Goal: Task Accomplishment & Management: Manage account settings

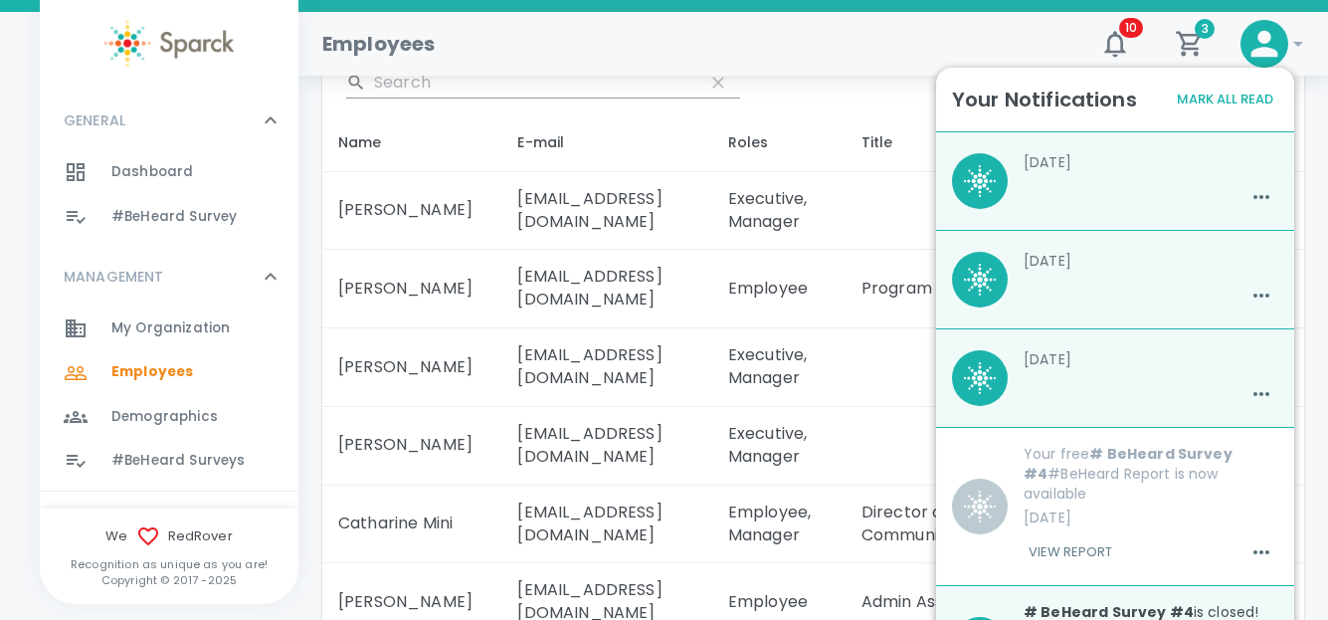
scroll to position [1864, 0]
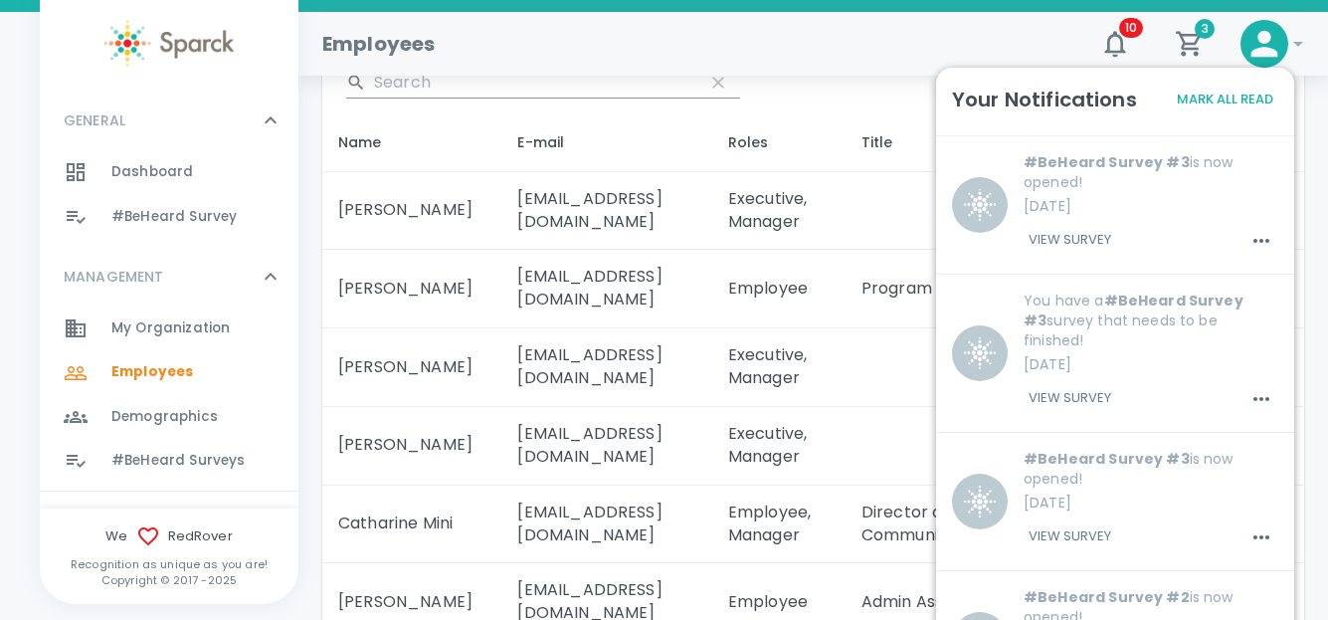
click at [803, 97] on div "​" at bounding box center [813, 83] width 982 height 64
click at [841, 35] on div "Employees" at bounding box center [690, 36] width 769 height 48
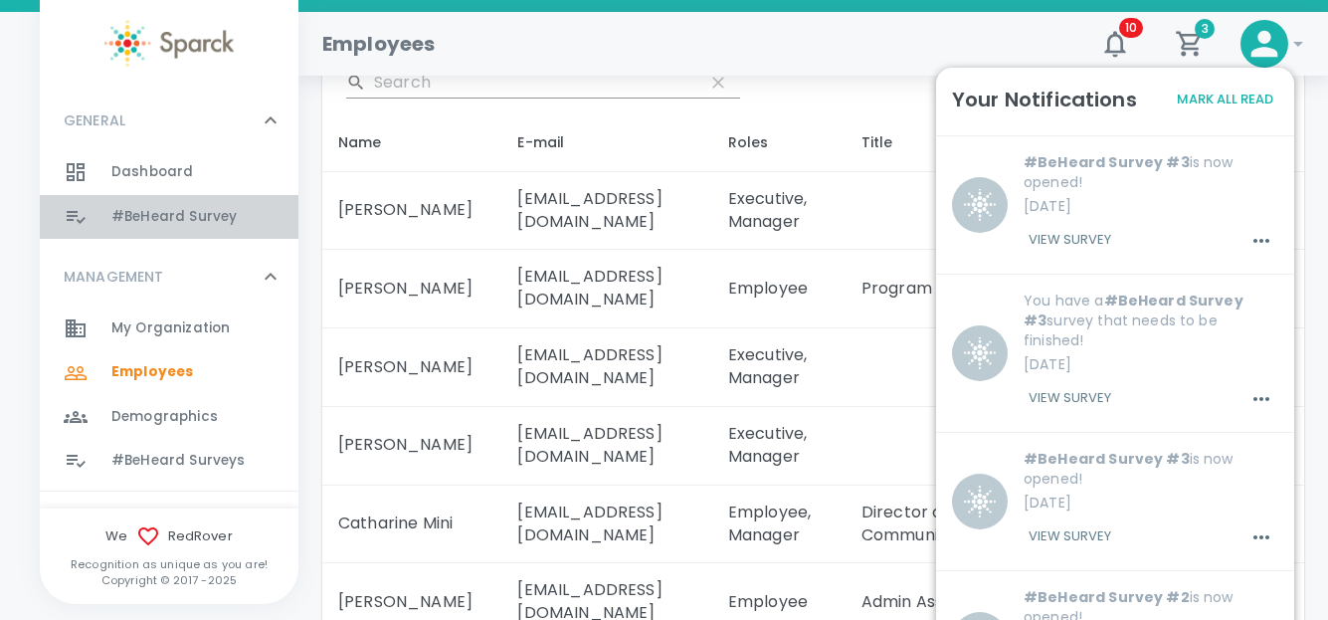
click at [194, 218] on span "#BeHeard Survey" at bounding box center [173, 217] width 125 height 20
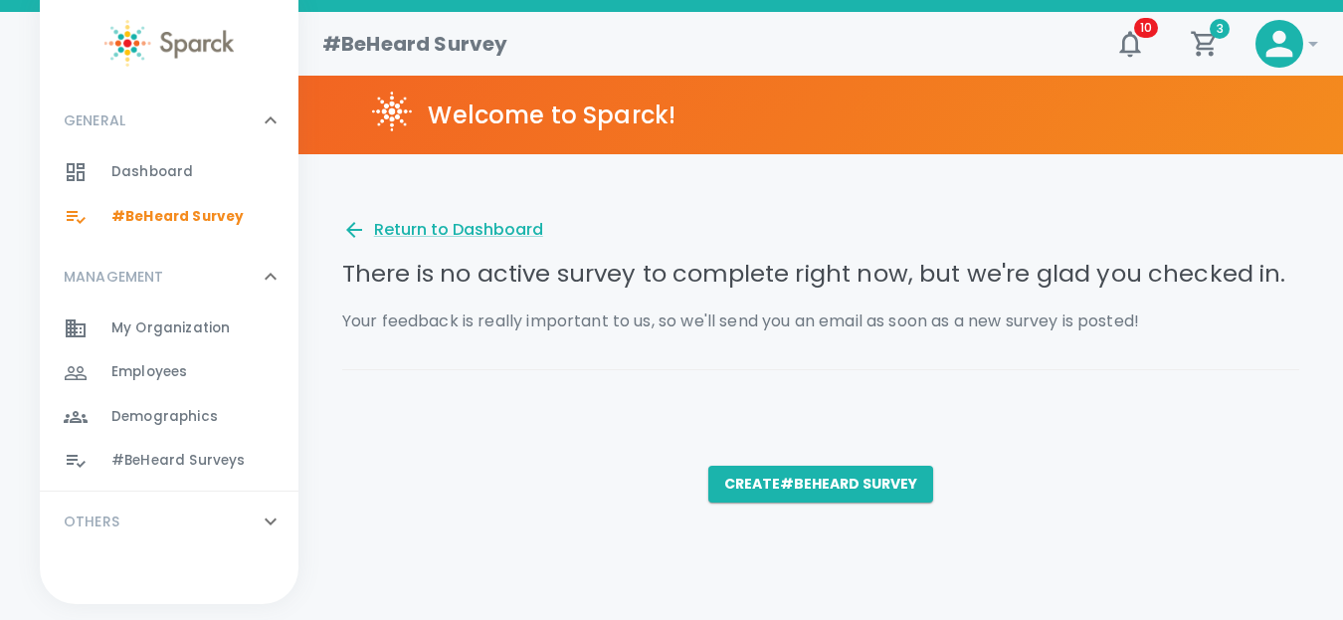
click at [159, 461] on span "#BeHeard Surveys" at bounding box center [177, 461] width 133 height 20
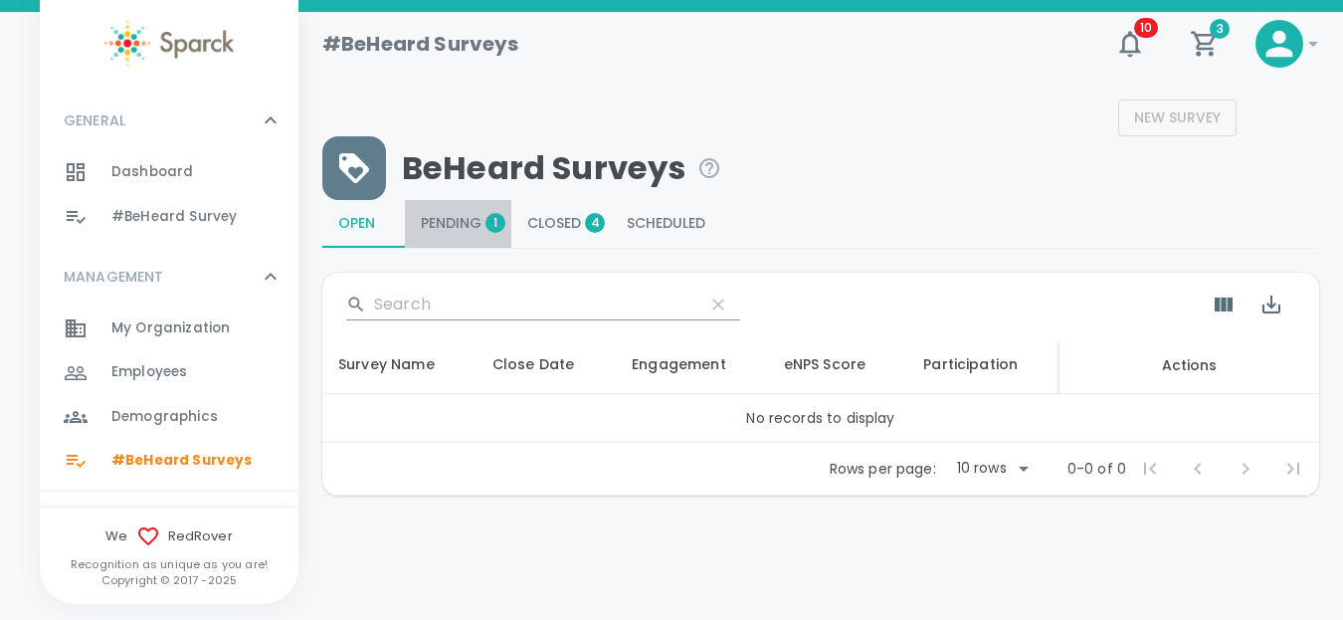
click at [452, 226] on span "Pending 1" at bounding box center [458, 224] width 75 height 18
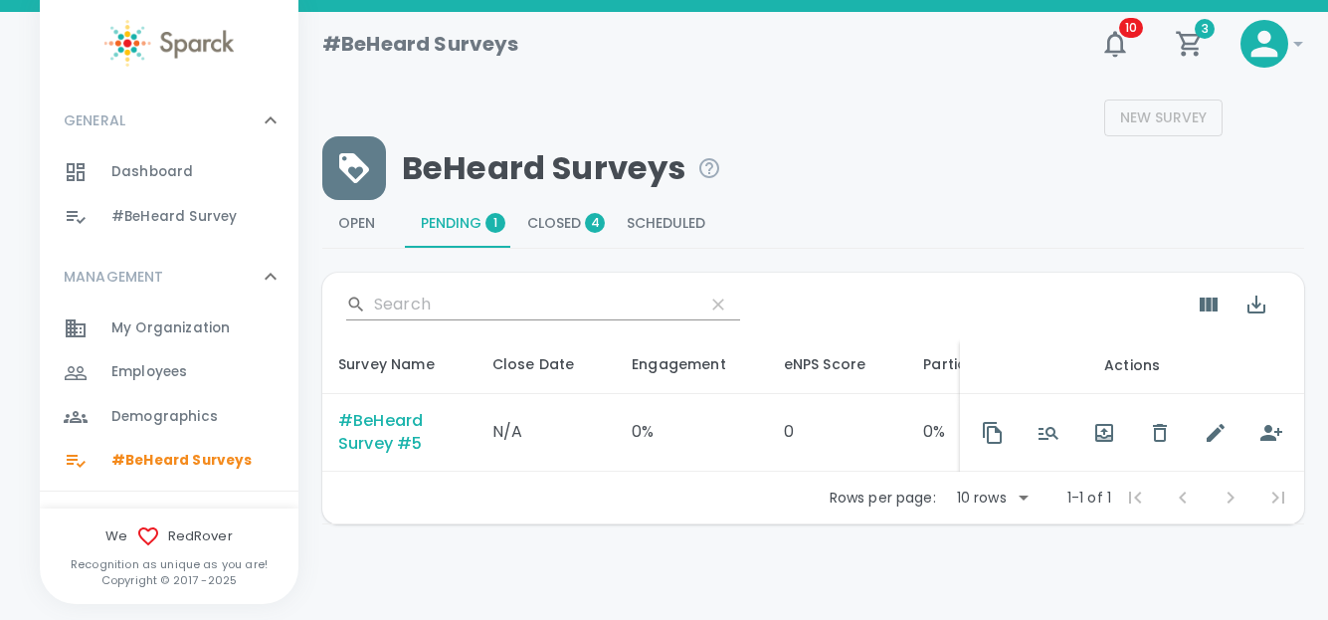
click at [120, 364] on span "Employees" at bounding box center [149, 372] width 76 height 20
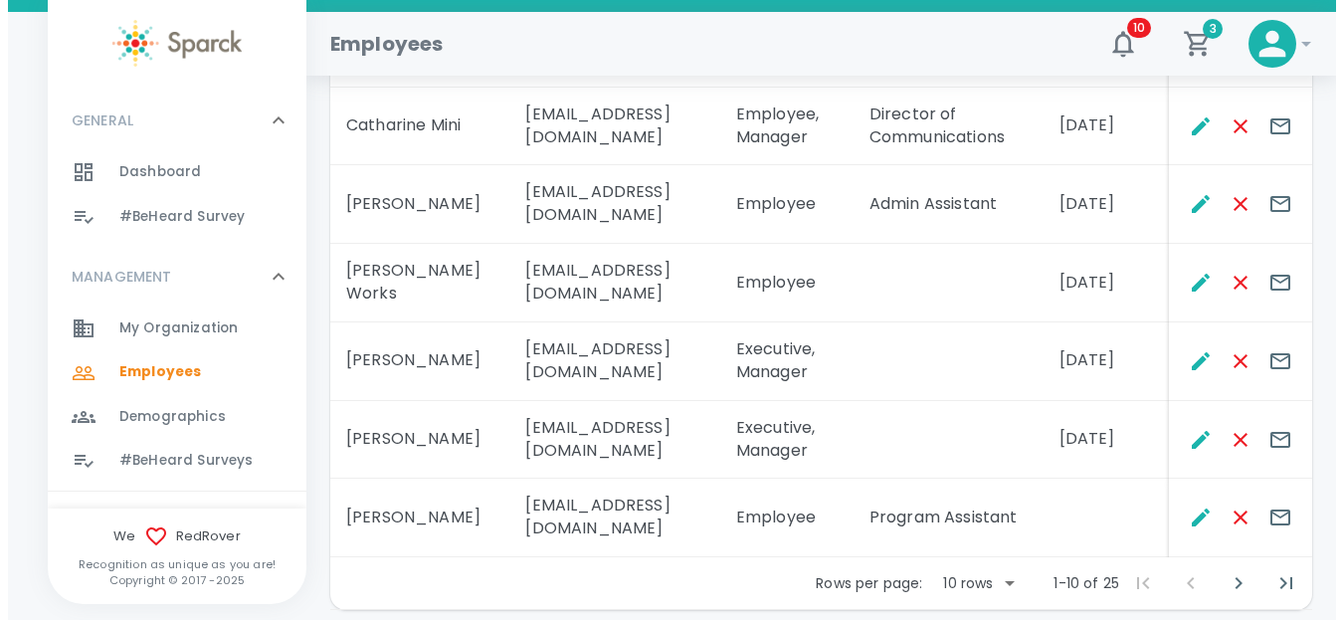
scroll to position [800, 0]
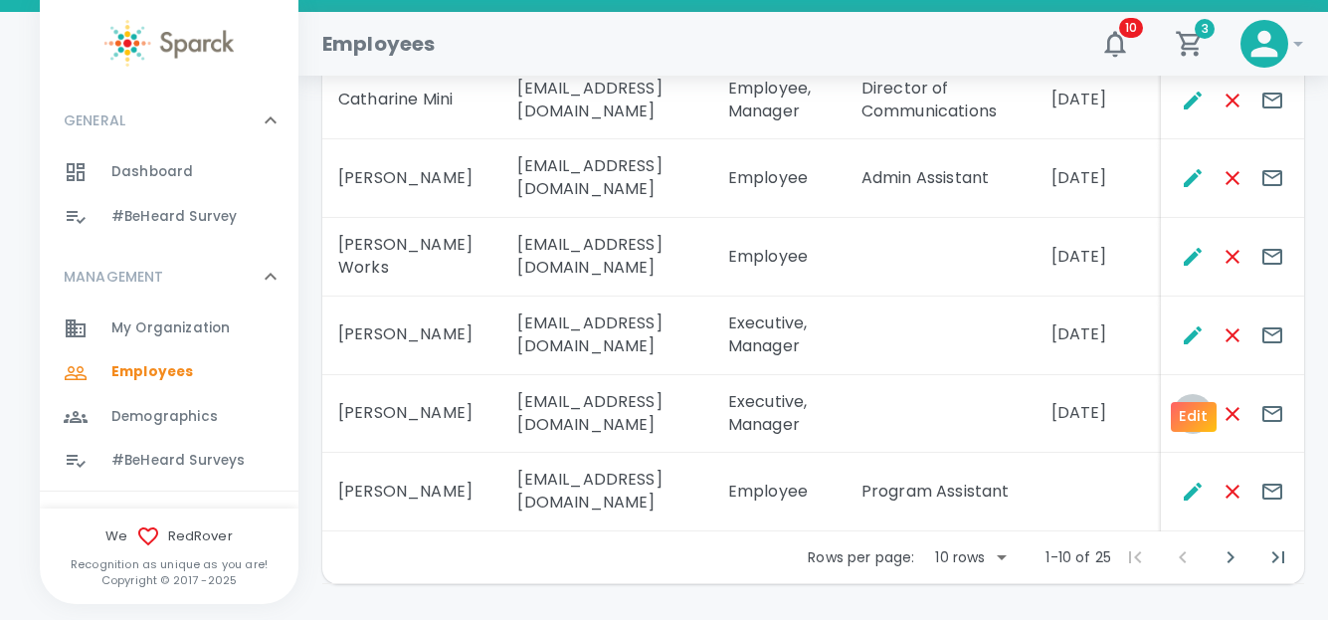
click at [1193, 405] on icon "Edit" at bounding box center [1193, 414] width 18 height 18
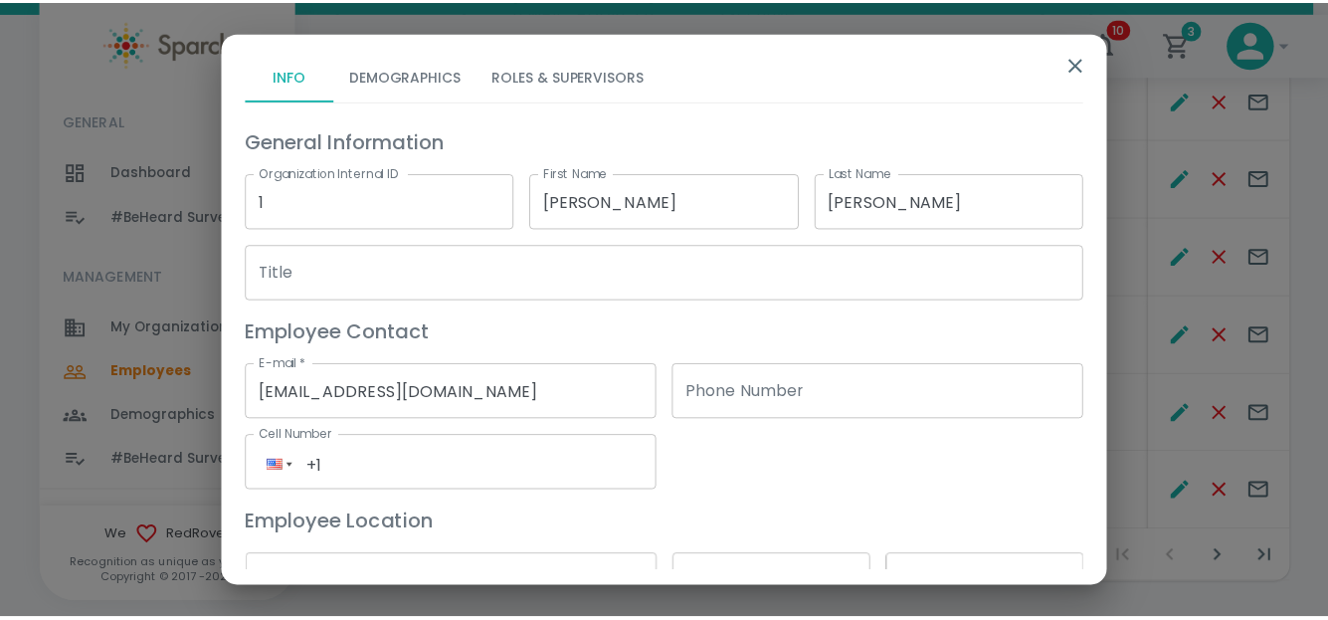
scroll to position [0, 0]
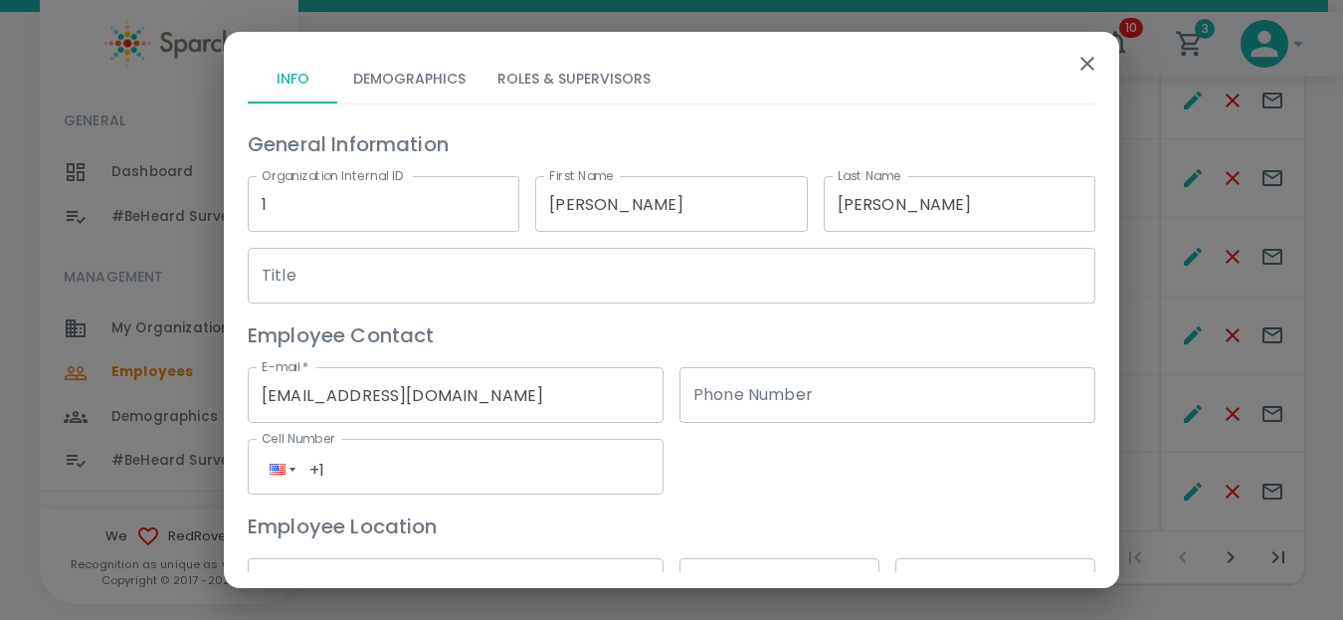
click at [390, 78] on button "Demographics" at bounding box center [409, 80] width 144 height 48
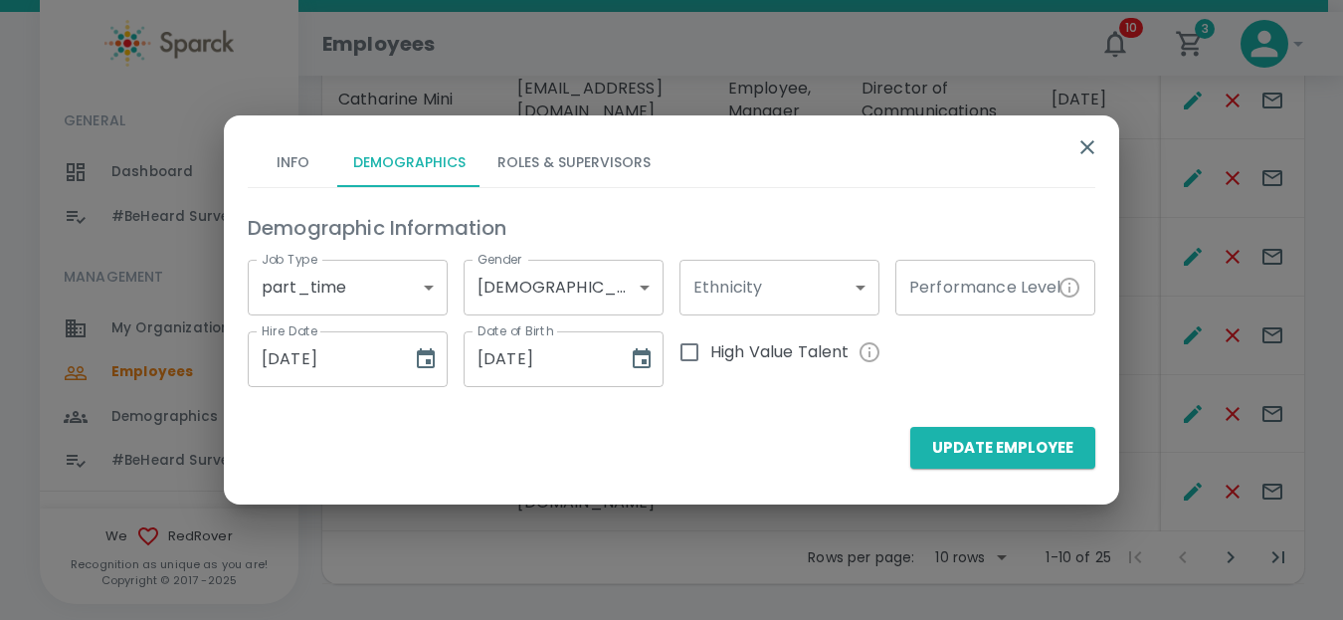
click at [558, 104] on div "Info Demographics Roles & Supervisors Demographic Information Job Type part_tim…" at bounding box center [671, 310] width 1343 height 620
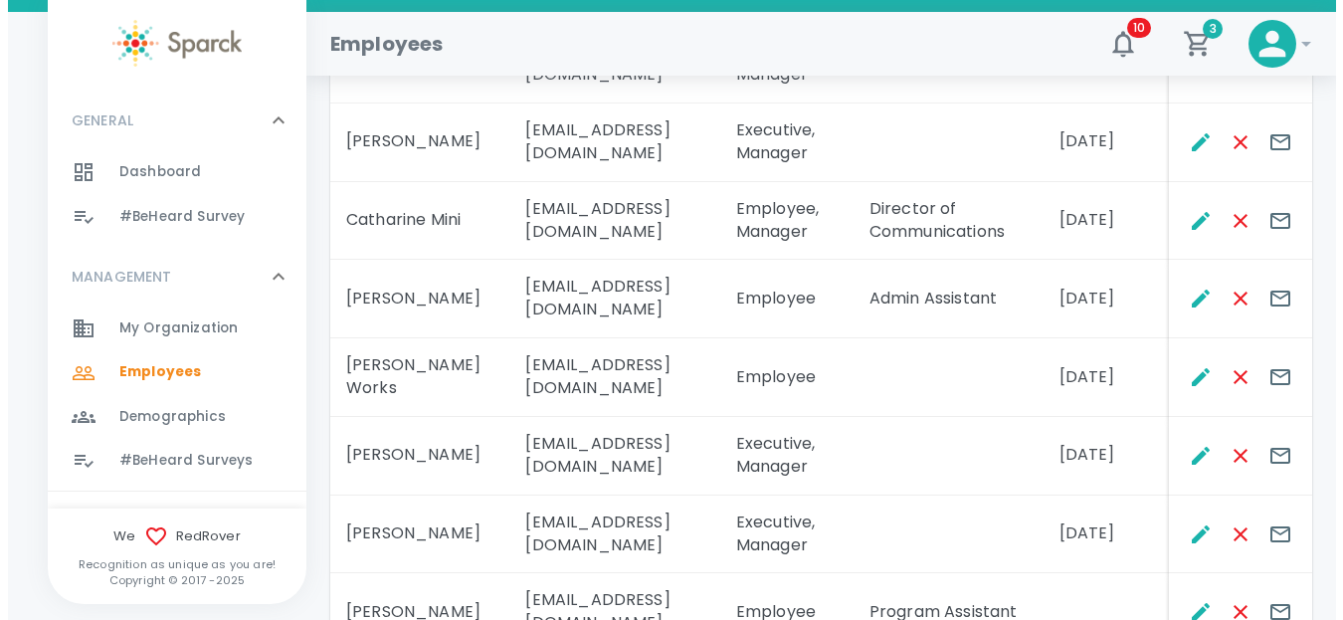
scroll to position [696, 0]
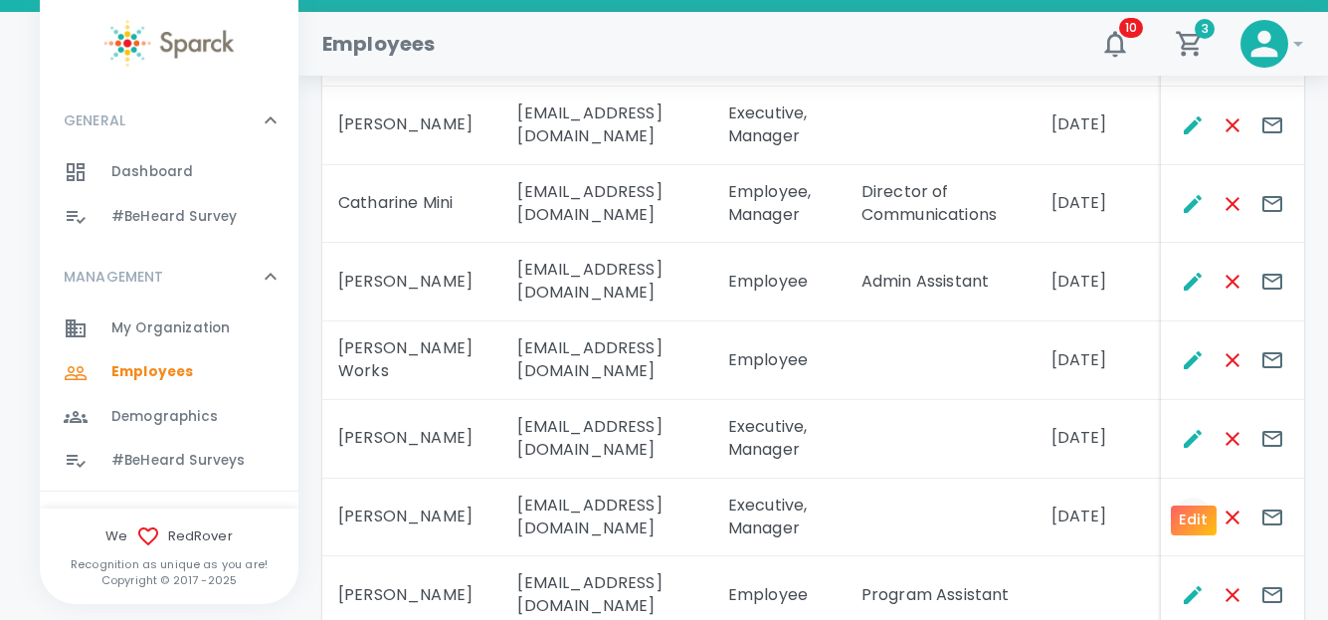
click at [1194, 505] on icon "Edit" at bounding box center [1193, 517] width 24 height 24
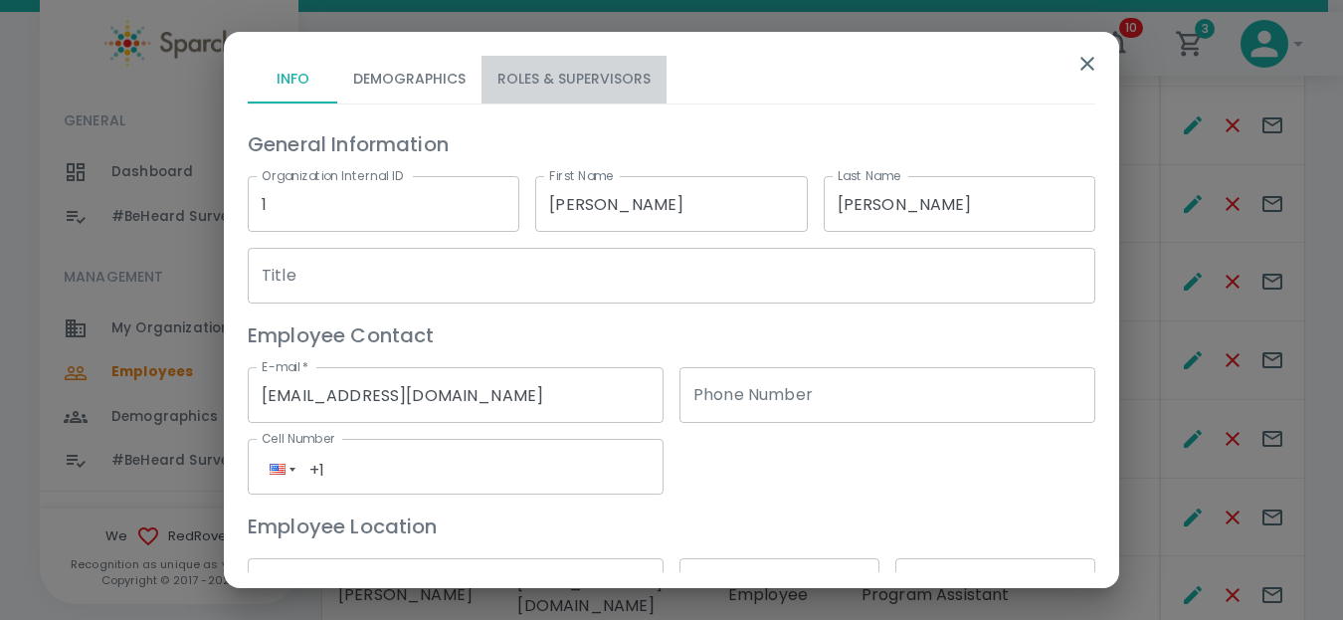
click at [619, 81] on button "Roles & Supervisors" at bounding box center [573, 80] width 185 height 48
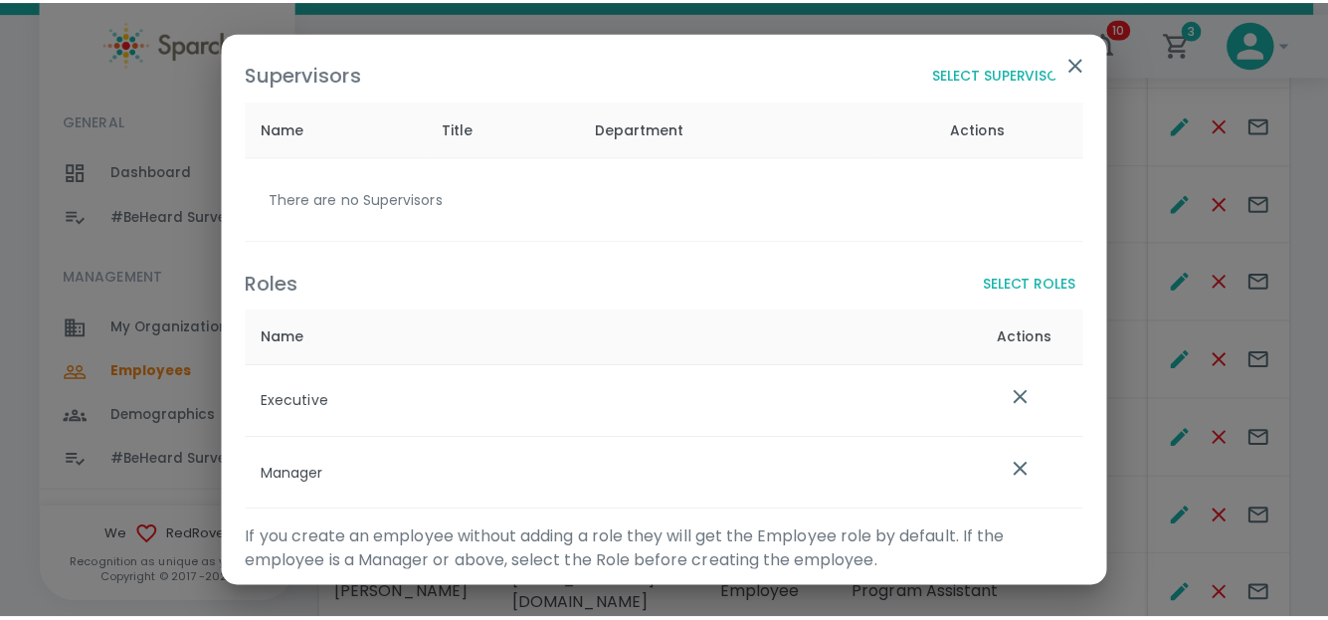
scroll to position [177, 0]
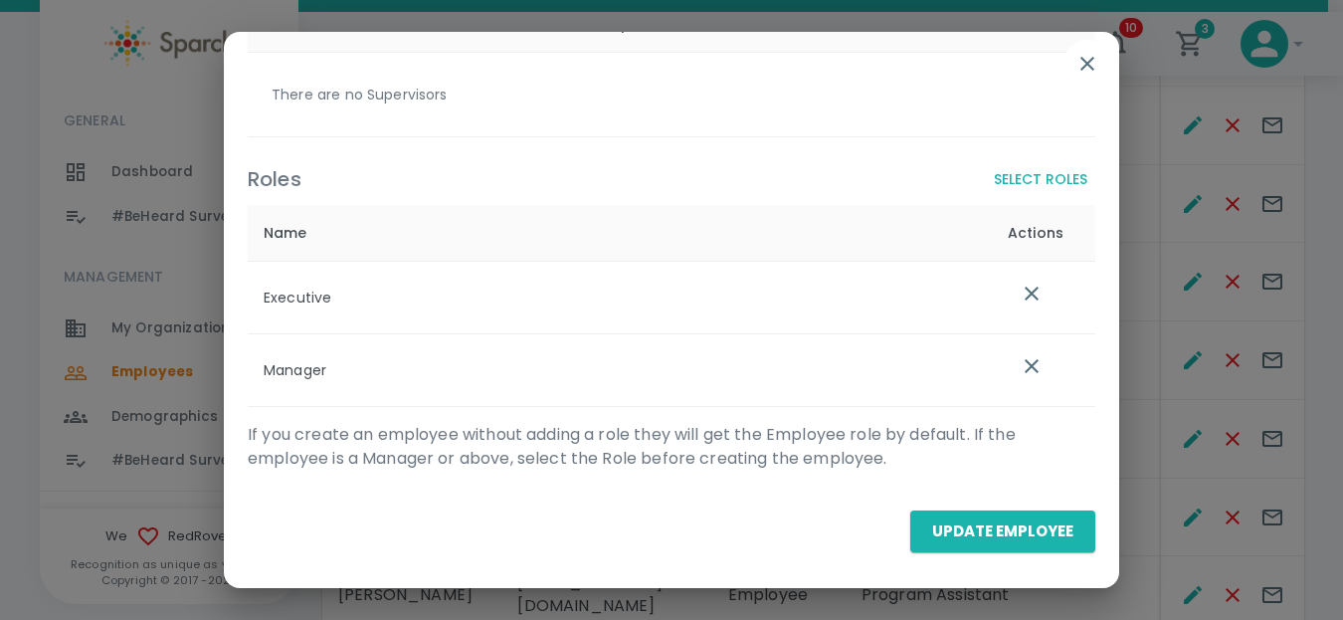
click at [1079, 65] on icon "button" at bounding box center [1087, 64] width 24 height 24
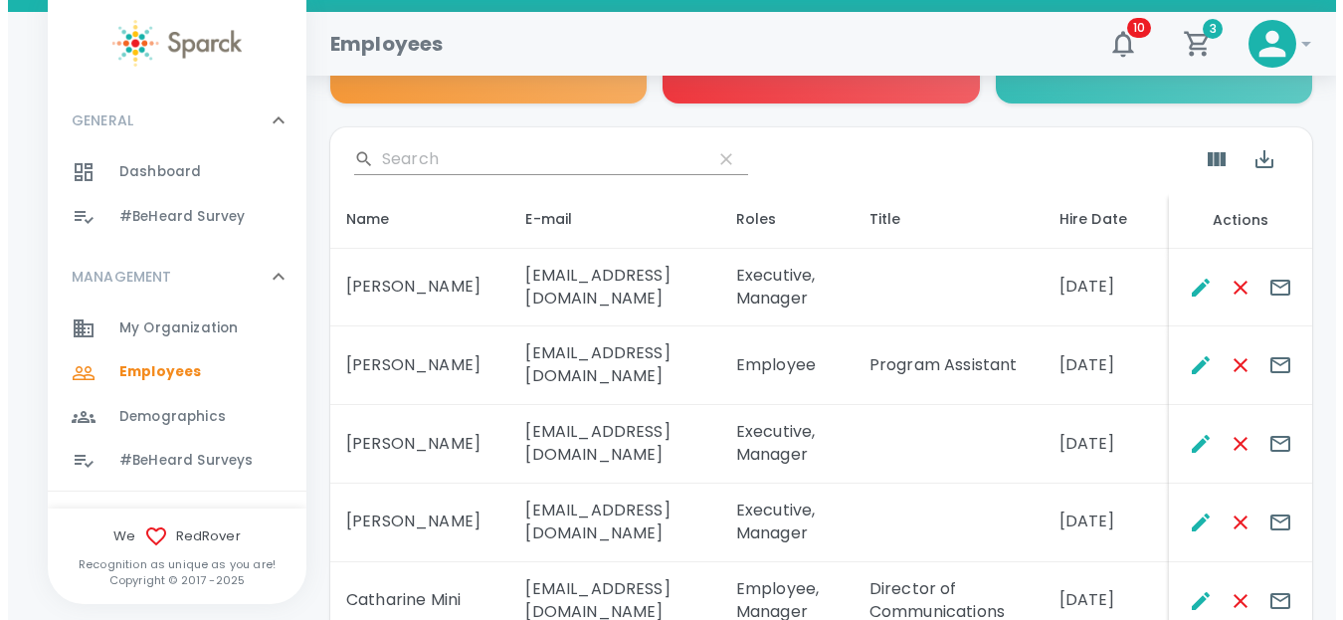
scroll to position [298, 0]
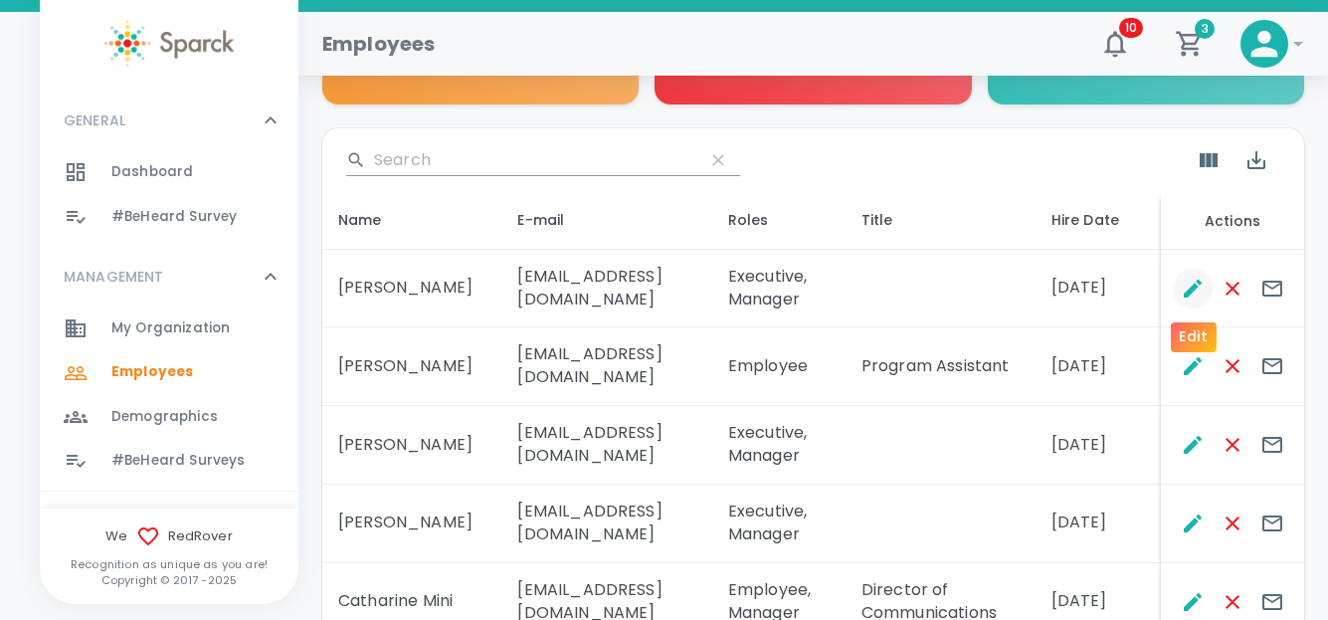
click at [1188, 282] on icon "Edit" at bounding box center [1193, 288] width 24 height 24
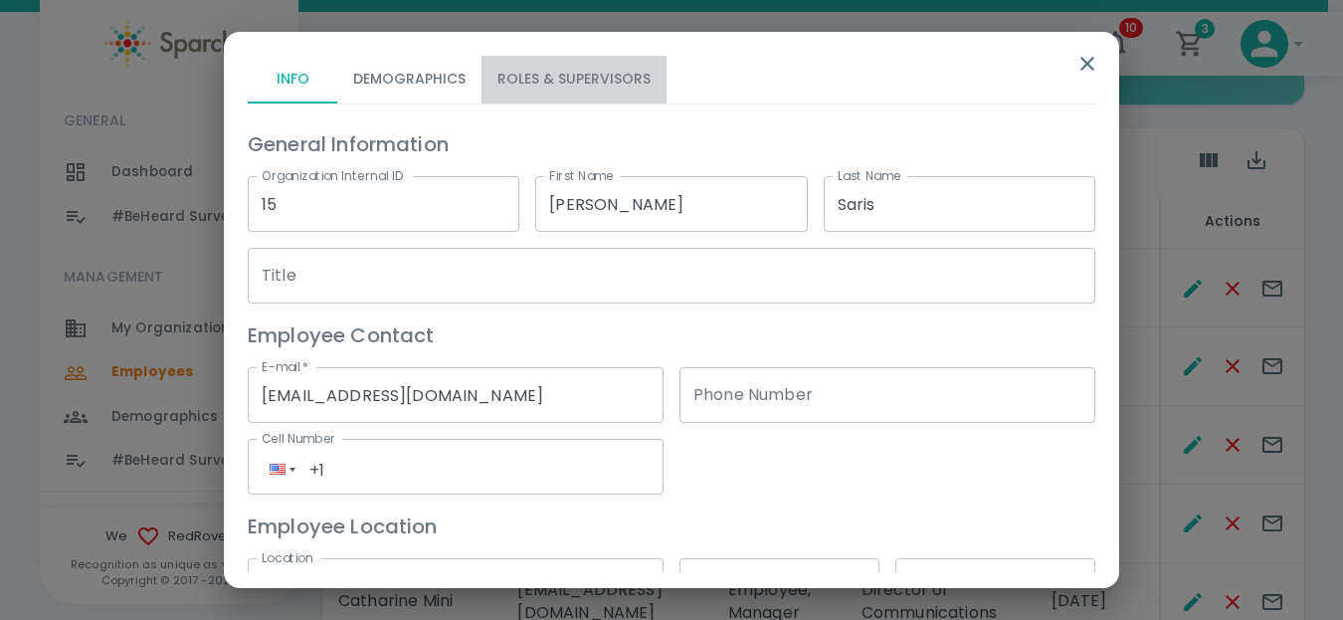
click at [578, 66] on button "Roles & Supervisors" at bounding box center [573, 80] width 185 height 48
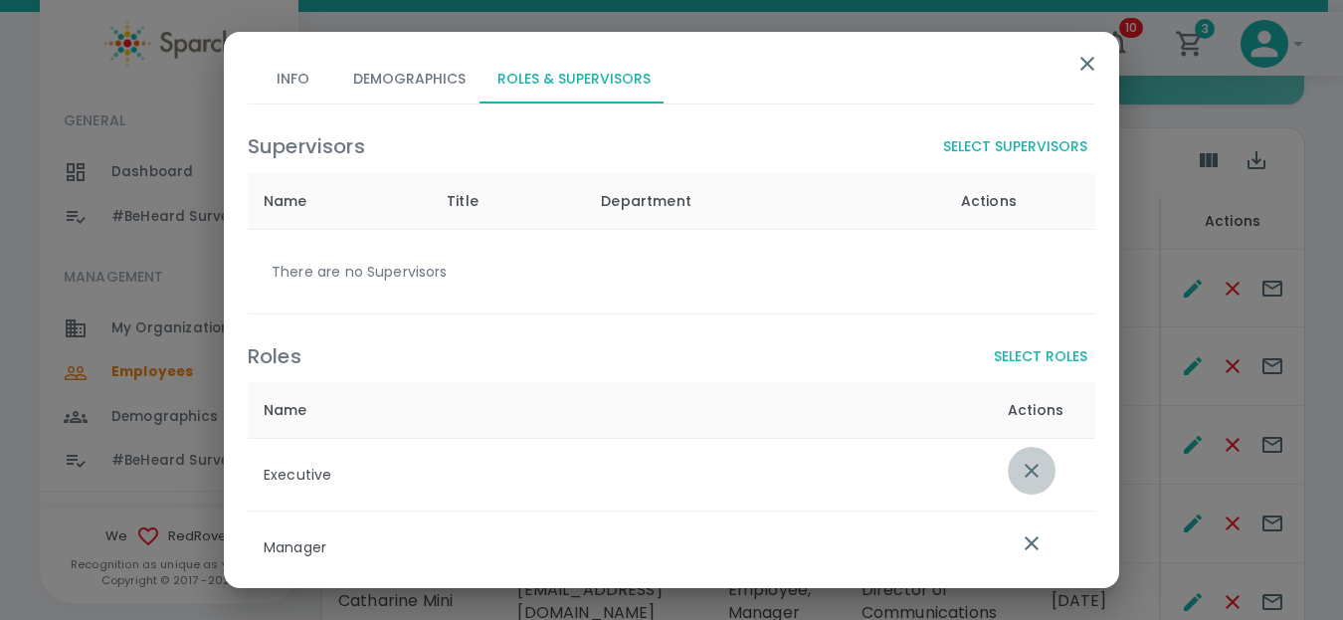
click at [1024, 473] on icon "list table" at bounding box center [1031, 470] width 14 height 14
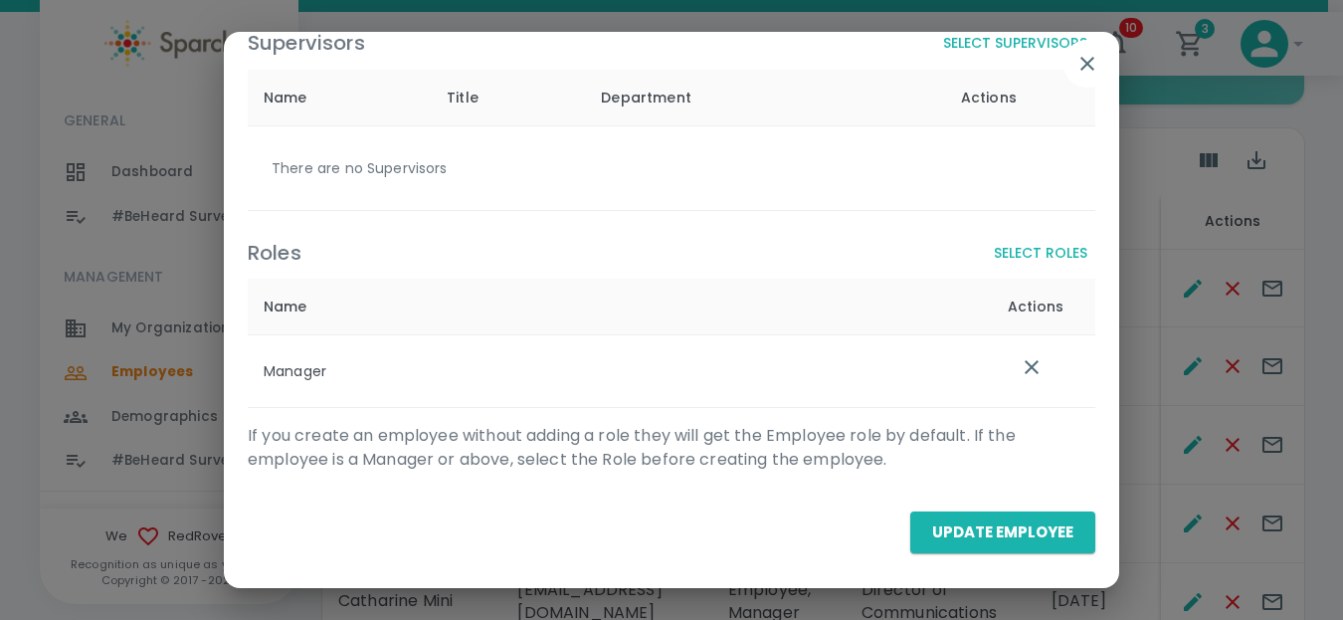
scroll to position [104, 0]
click at [358, 167] on p "There are no Supervisors" at bounding box center [676, 167] width 808 height 20
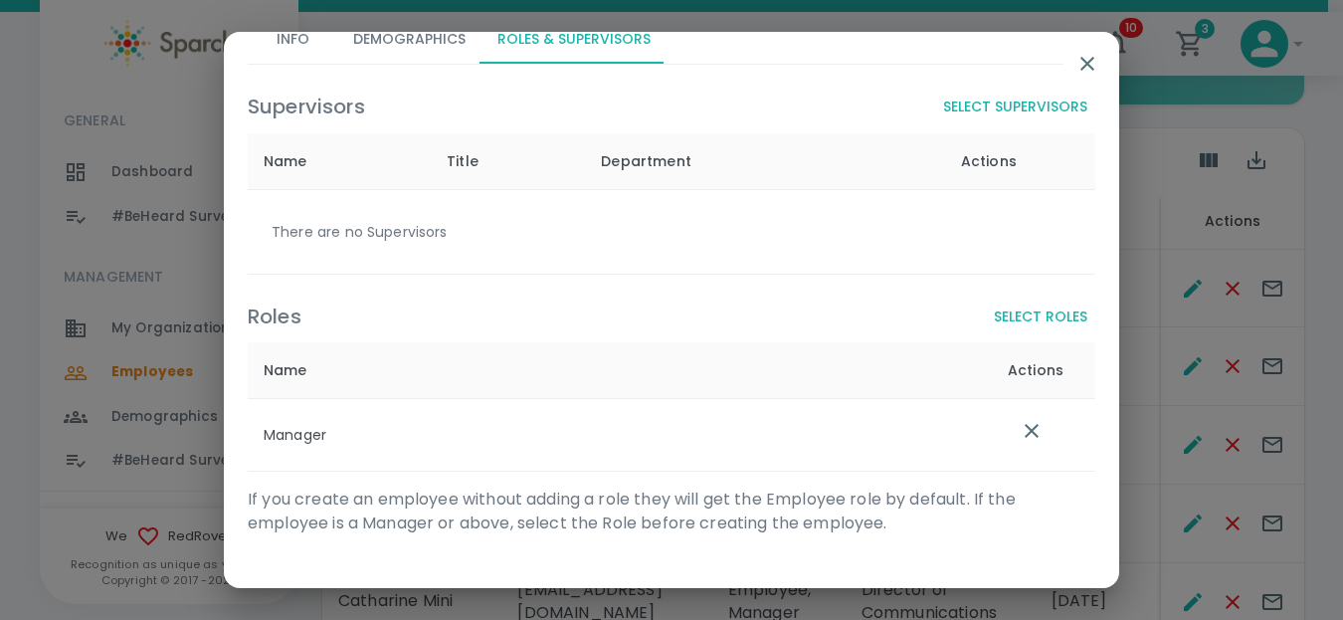
scroll to position [5, 0]
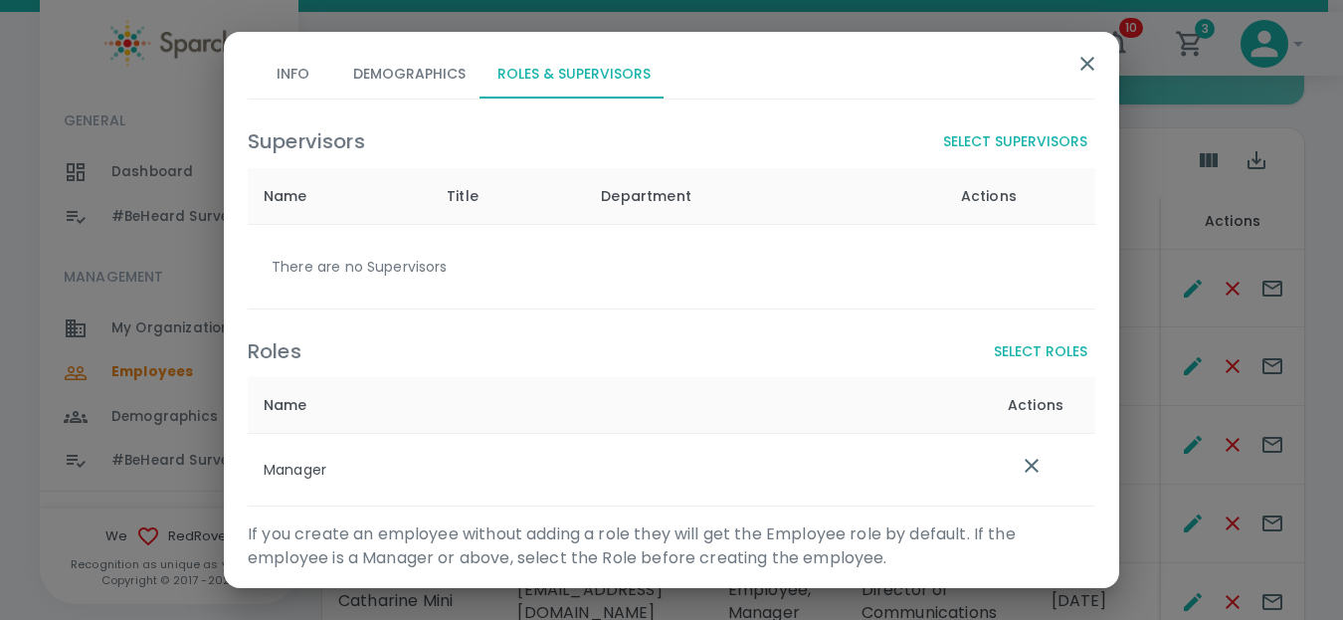
click at [999, 142] on button "Select Supervisors" at bounding box center [1015, 141] width 160 height 37
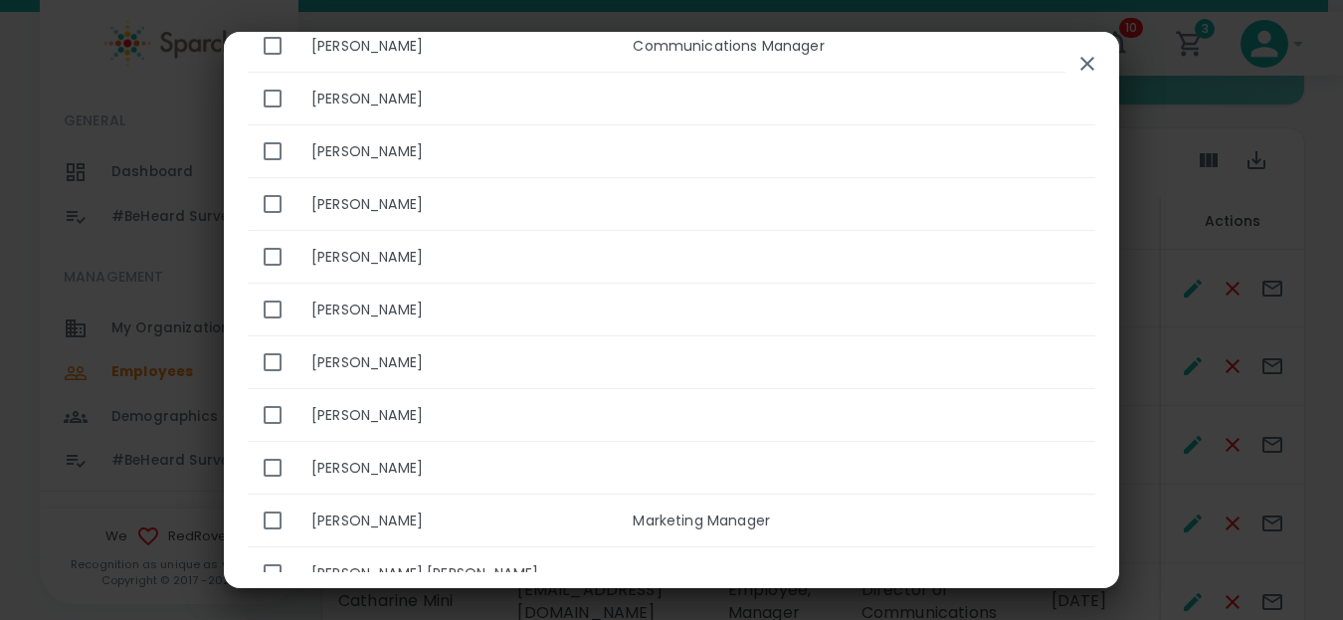
scroll to position [545, 0]
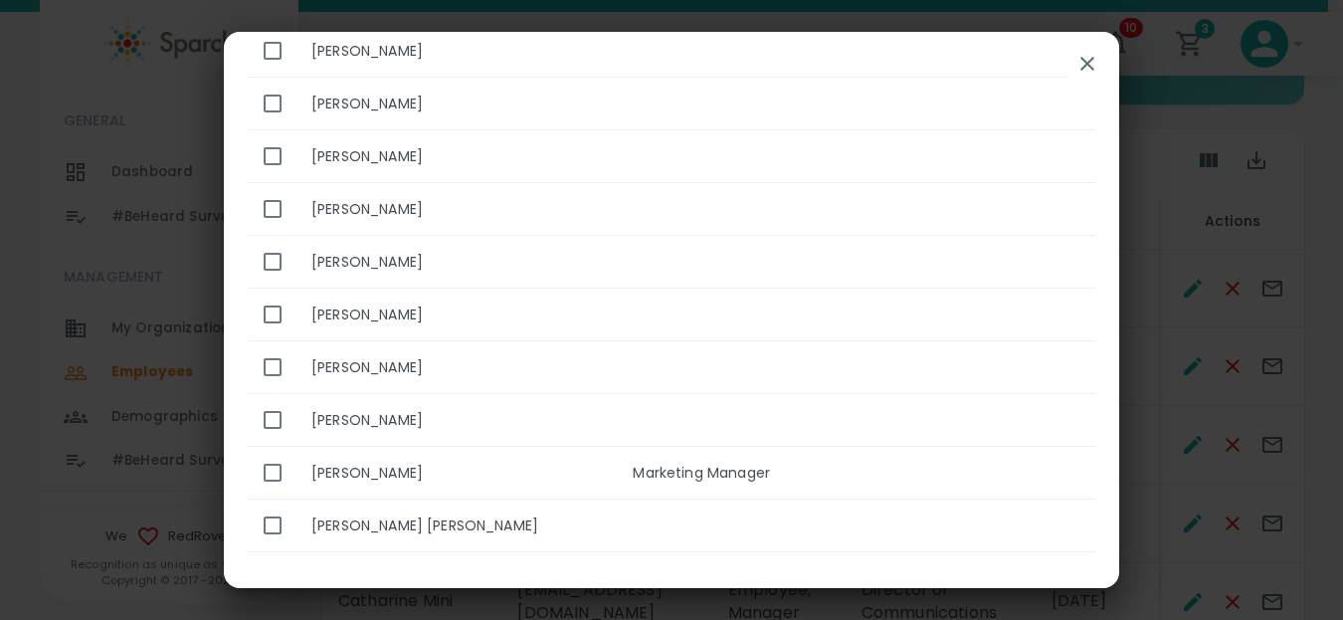
click at [1087, 64] on icon "button" at bounding box center [1087, 64] width 24 height 24
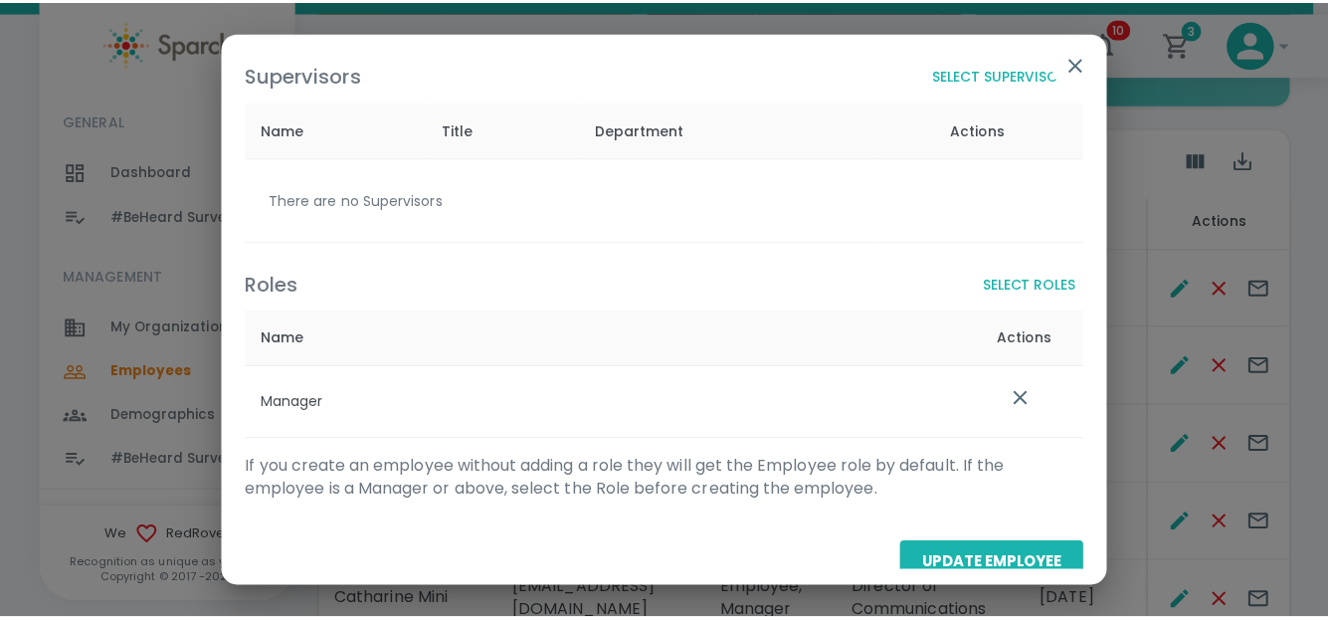
scroll to position [104, 0]
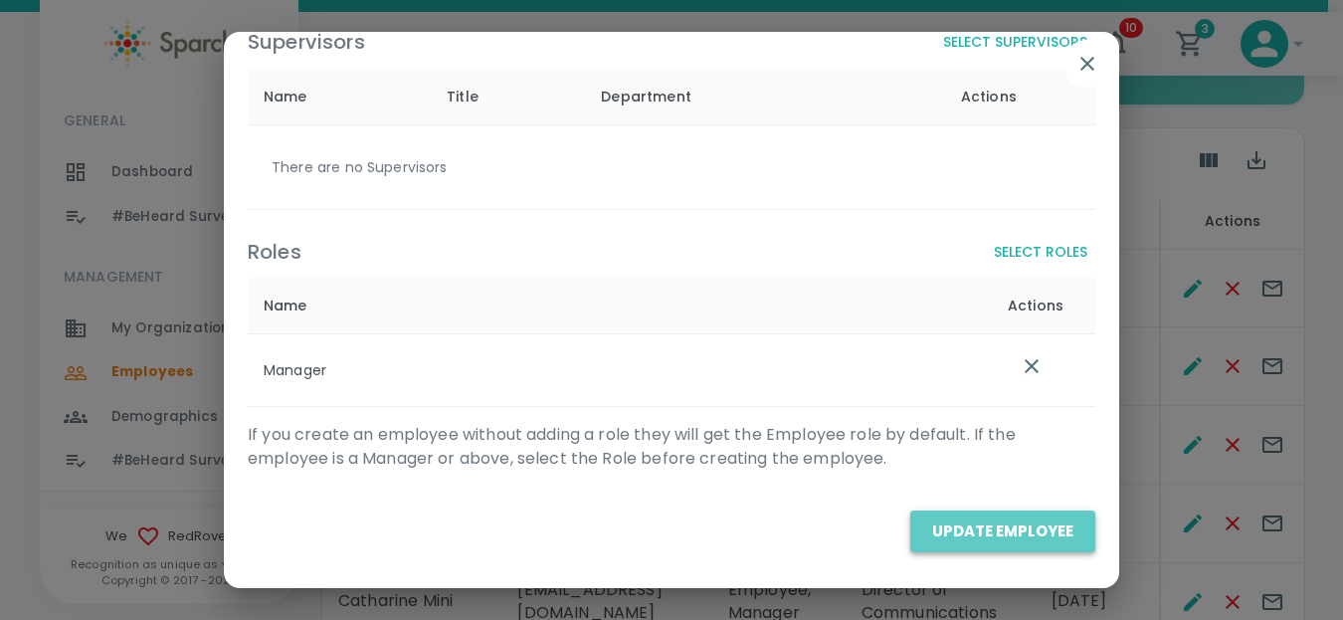
click at [1003, 518] on button "Update Employee" at bounding box center [1002, 531] width 185 height 42
click at [1080, 66] on icon "button" at bounding box center [1087, 64] width 24 height 24
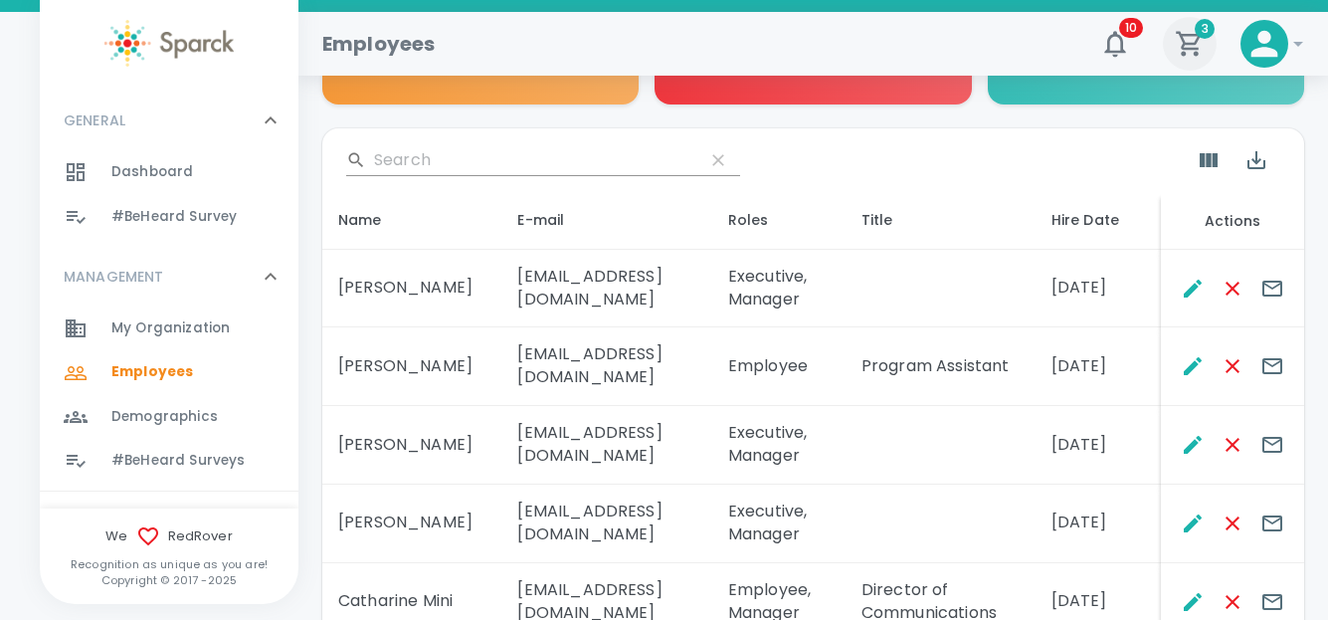
click at [1198, 41] on icon "button" at bounding box center [1190, 44] width 30 height 30
